Goal: Book appointment/travel/reservation

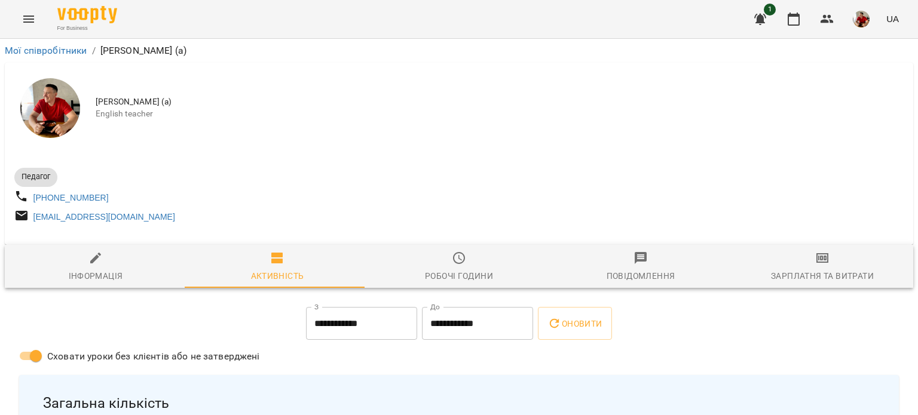
scroll to position [7, 0]
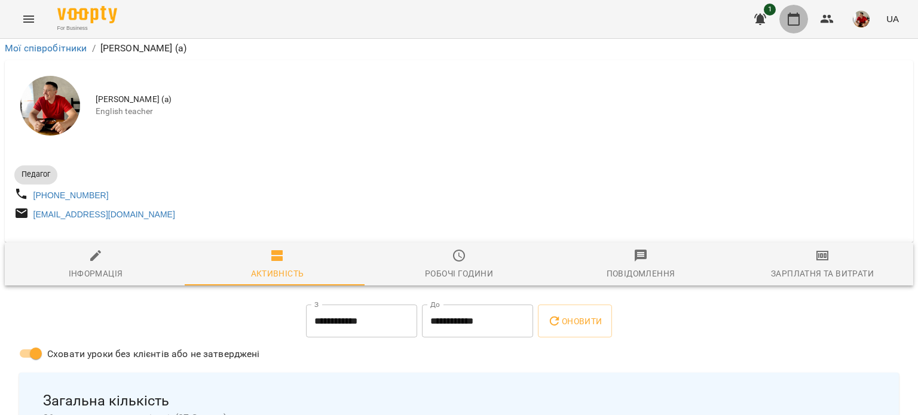
click at [798, 10] on button "button" at bounding box center [793, 19] width 29 height 29
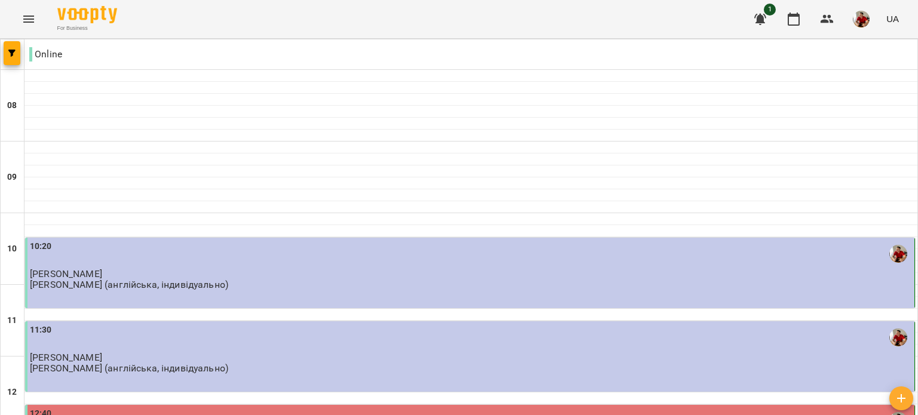
scroll to position [313, 0]
type input "**********"
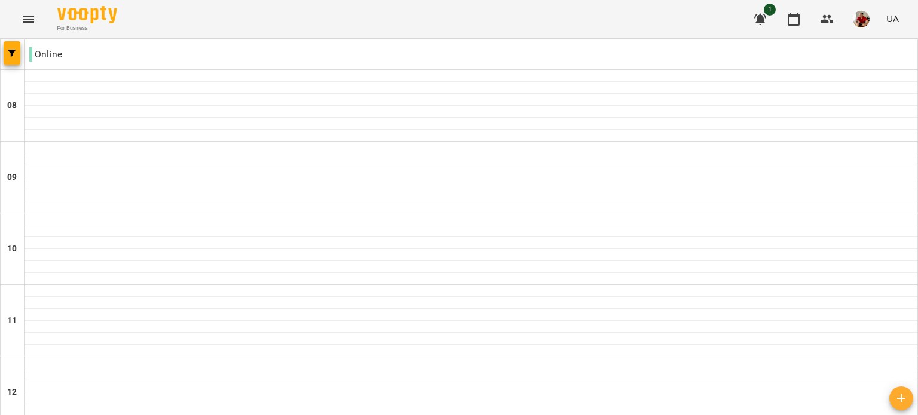
scroll to position [809, 0]
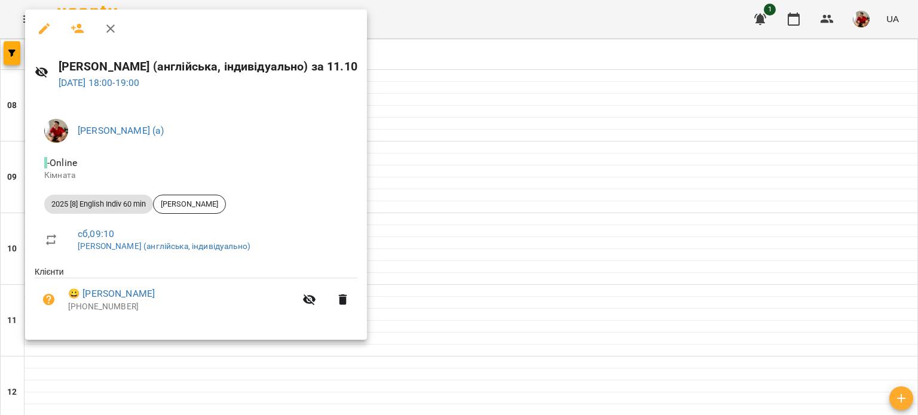
click at [442, 53] on div at bounding box center [459, 207] width 918 height 415
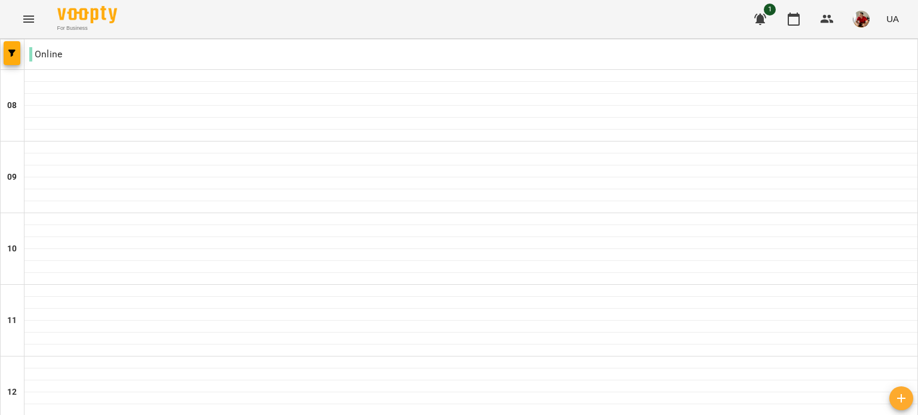
scroll to position [809, 0]
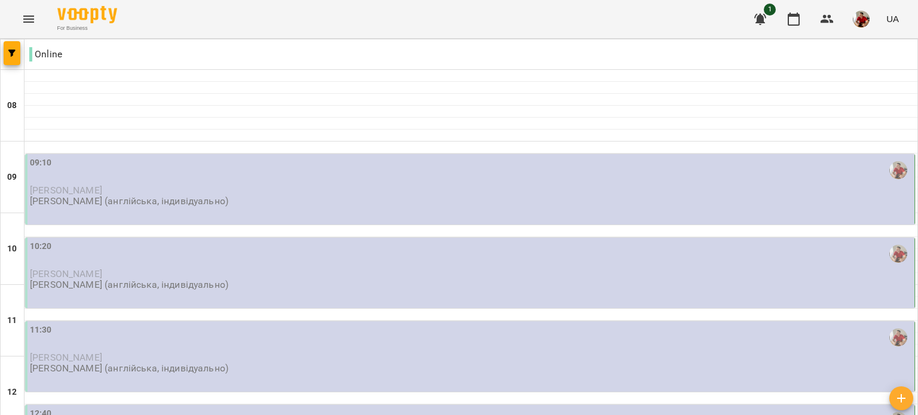
scroll to position [35, 0]
